Goal: Task Accomplishment & Management: Complete application form

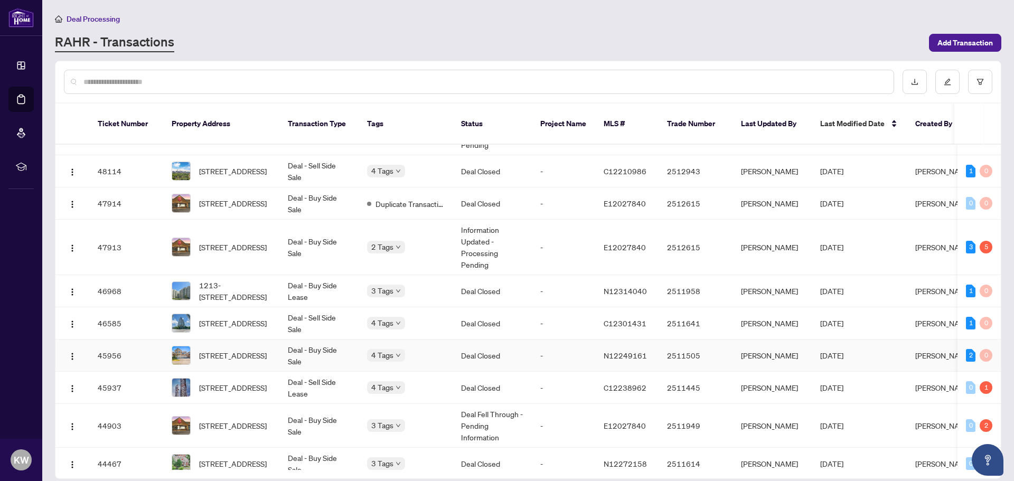
scroll to position [264, 0]
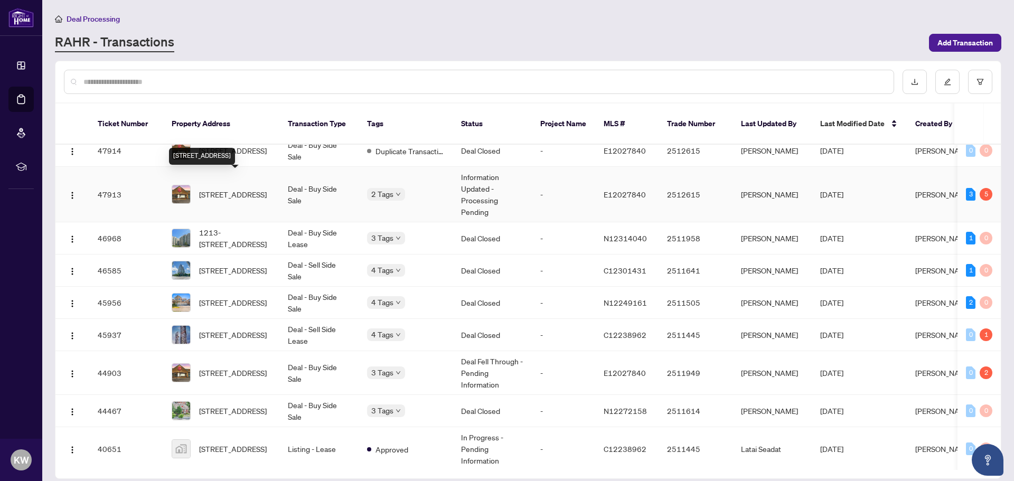
click at [261, 189] on span "[STREET_ADDRESS]" at bounding box center [233, 195] width 68 height 12
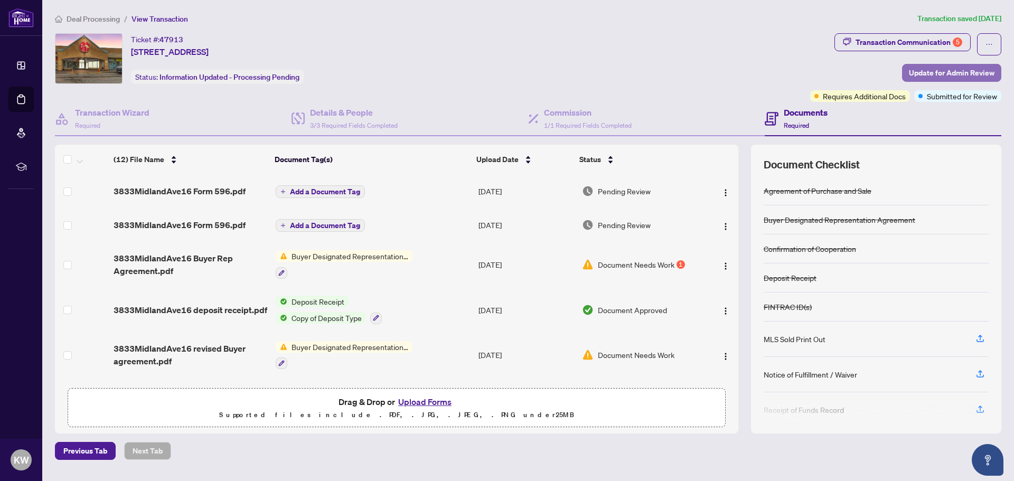
click at [929, 69] on span "Update for Admin Review" at bounding box center [952, 72] width 86 height 17
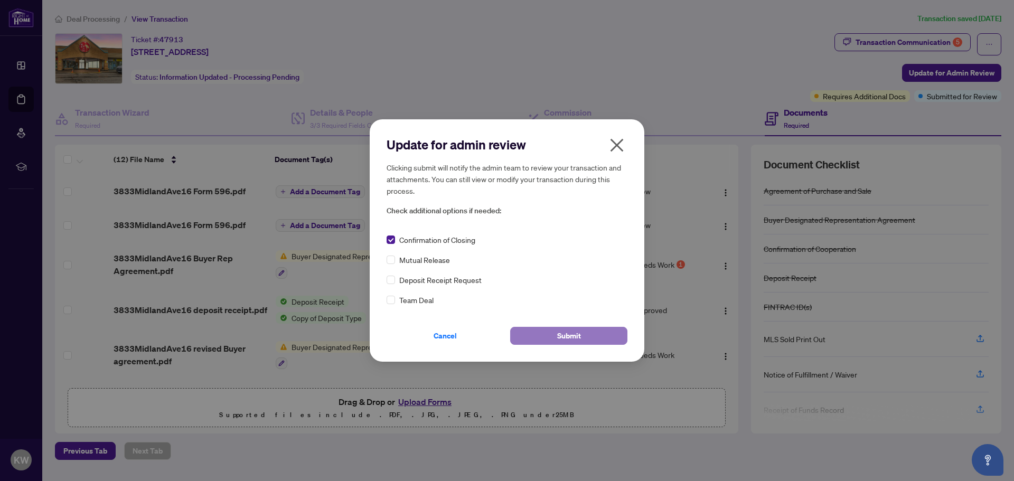
click at [546, 334] on button "Submit" at bounding box center [568, 336] width 117 height 18
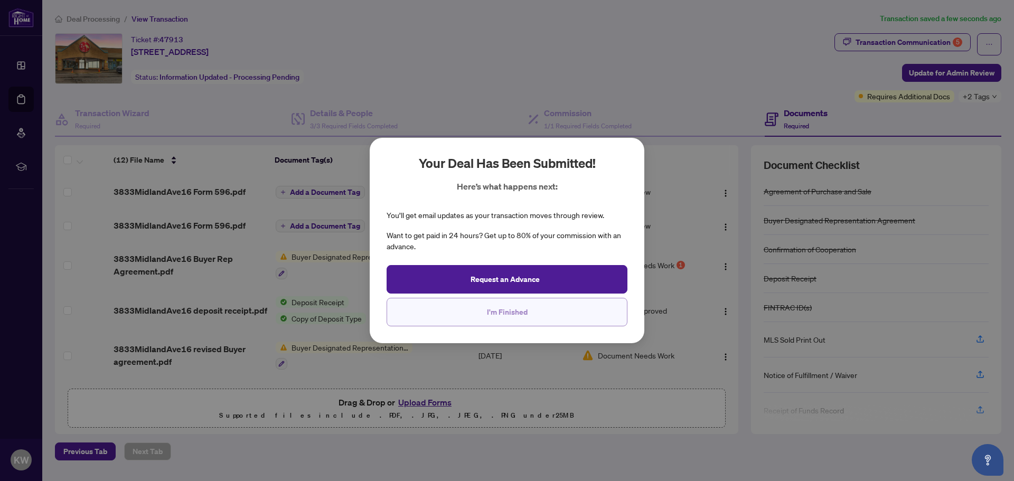
click at [518, 314] on span "I'm Finished" at bounding box center [507, 312] width 41 height 17
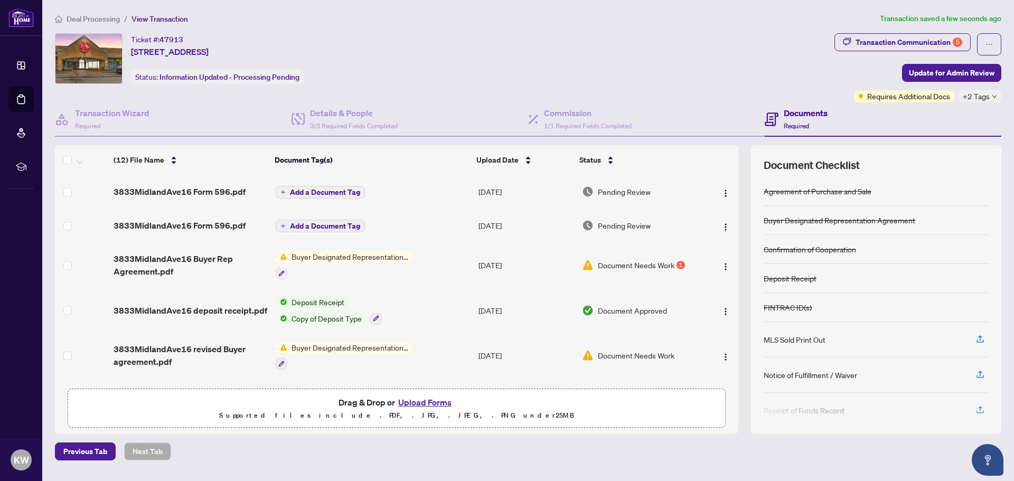
click at [102, 21] on span "Deal Processing" at bounding box center [93, 19] width 53 height 10
